Goal: Communication & Community: Participate in discussion

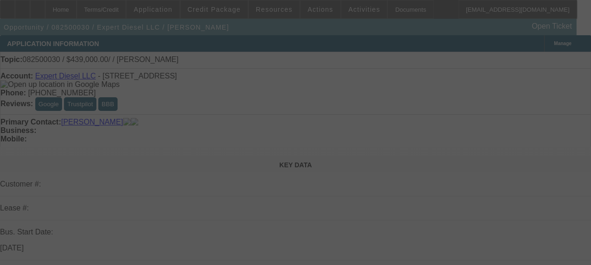
select select "0"
select select "2"
select select "0.1"
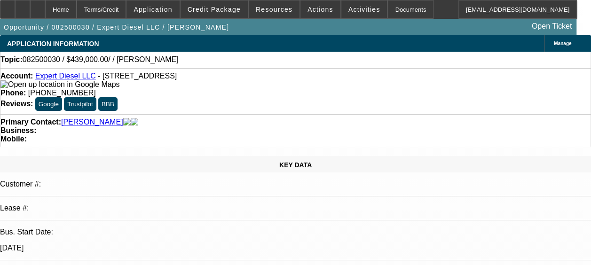
select select "1"
select select "2"
select select "4"
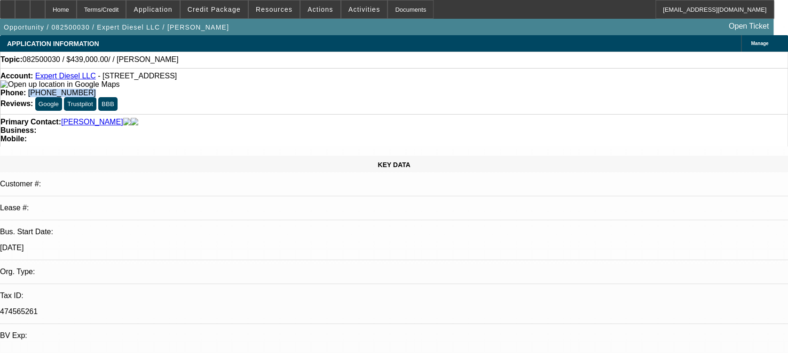
drag, startPoint x: 291, startPoint y: 77, endPoint x: 347, endPoint y: 77, distance: 55.5
click at [347, 89] on div "Phone: [PHONE_NUMBER]" at bounding box center [393, 93] width 787 height 8
copy span "[PHONE_NUMBER]"
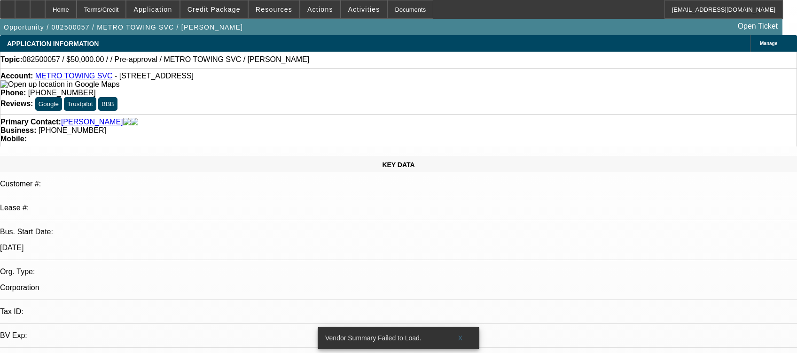
select select "0"
select select "2"
select select "0.1"
select select "1"
select select "2"
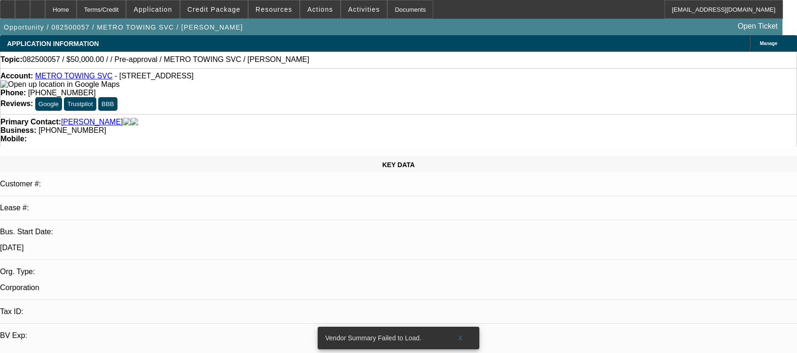
select select "4"
click at [455, 335] on span "X" at bounding box center [455, 339] width 5 height 8
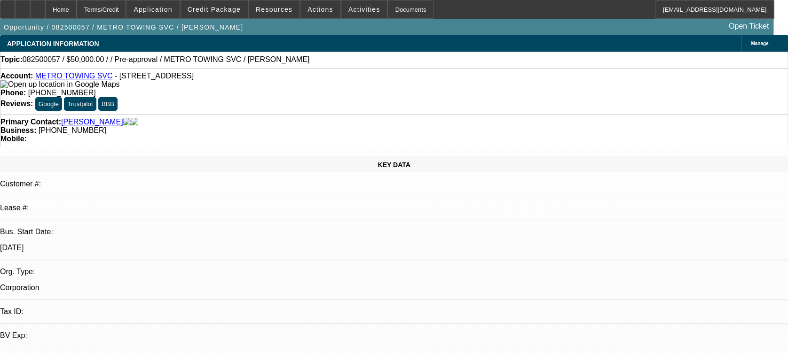
radio input "true"
type textarea "w"
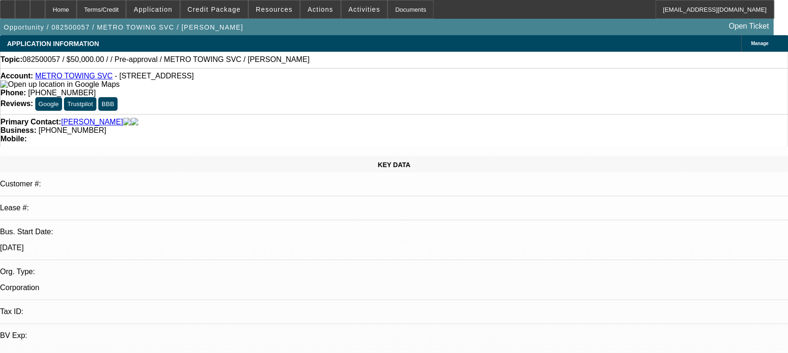
type textarea "H"
type textarea "k"
type textarea "s"
type textarea "wont take my calls?"
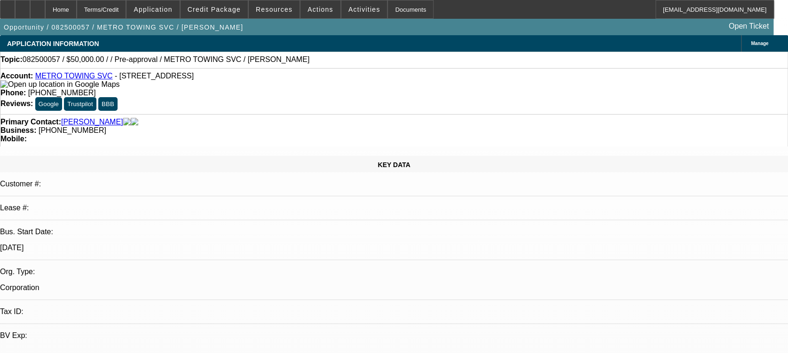
radio input "true"
